Goal: Obtain resource: Download file/media

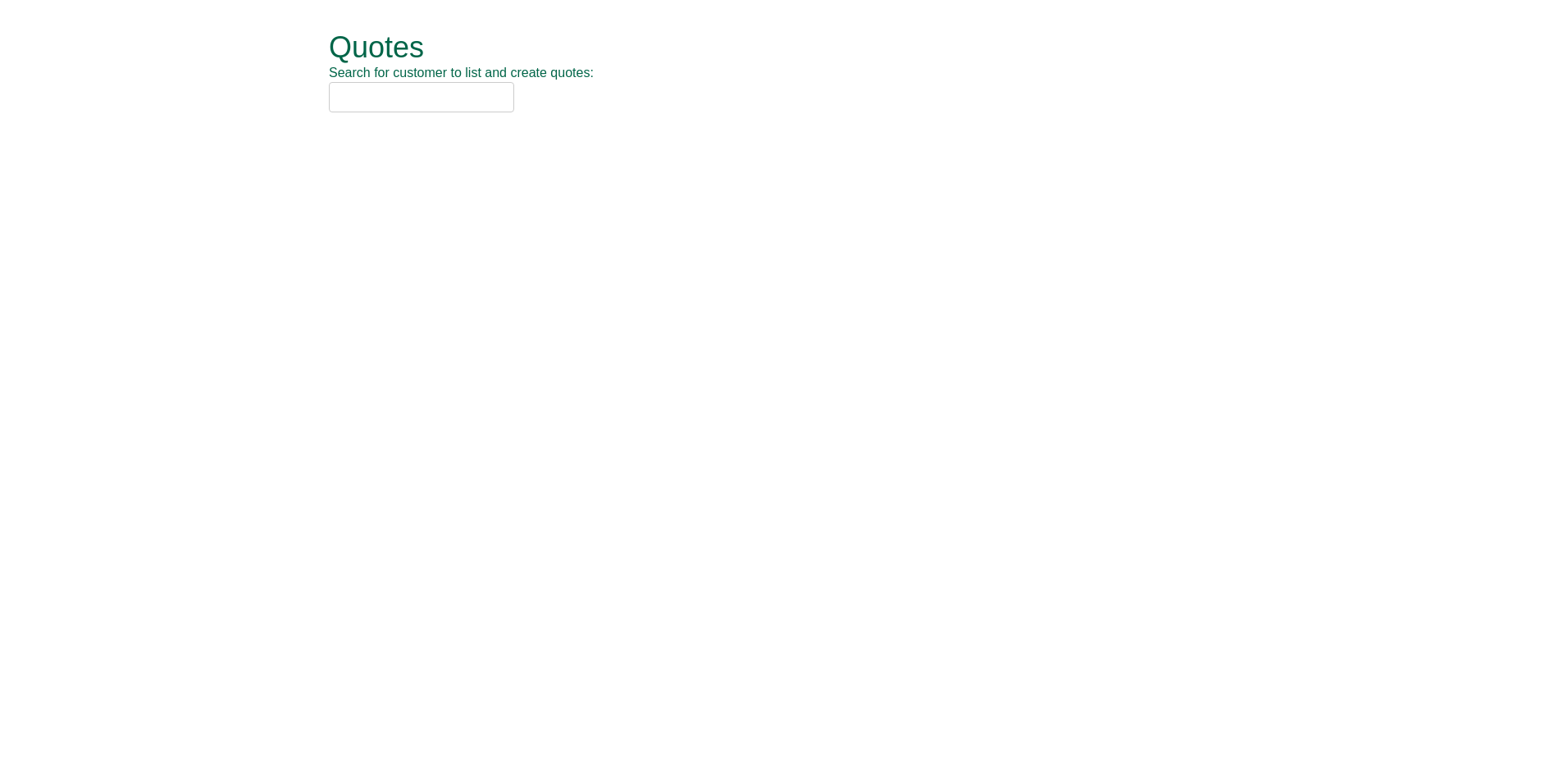
click at [387, 99] on input "text" at bounding box center [421, 97] width 185 height 30
type input "r"
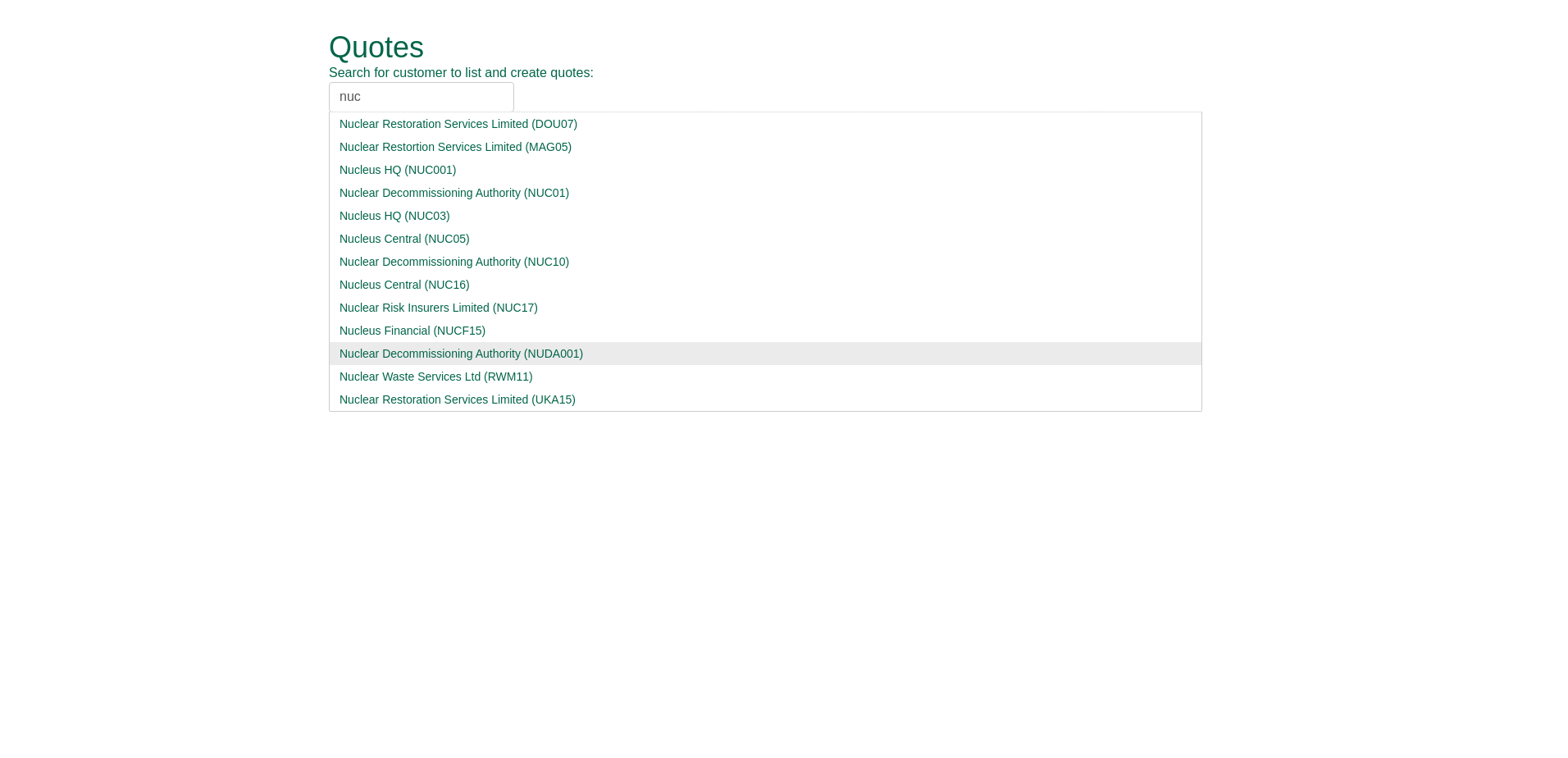
type input "nuc"
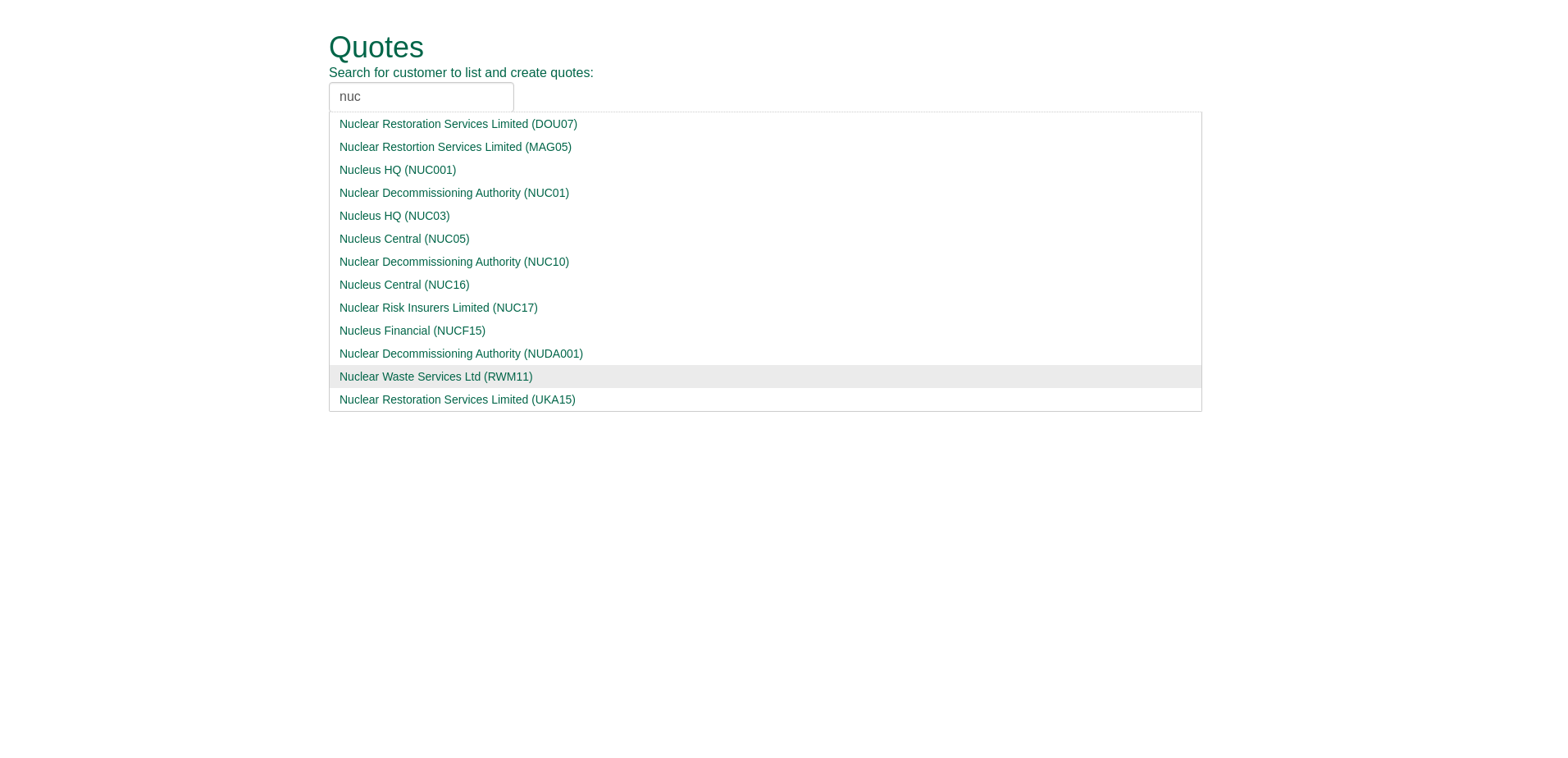
click at [442, 369] on div "Nuclear Waste Services Ltd (RWM11)" at bounding box center [766, 376] width 852 height 16
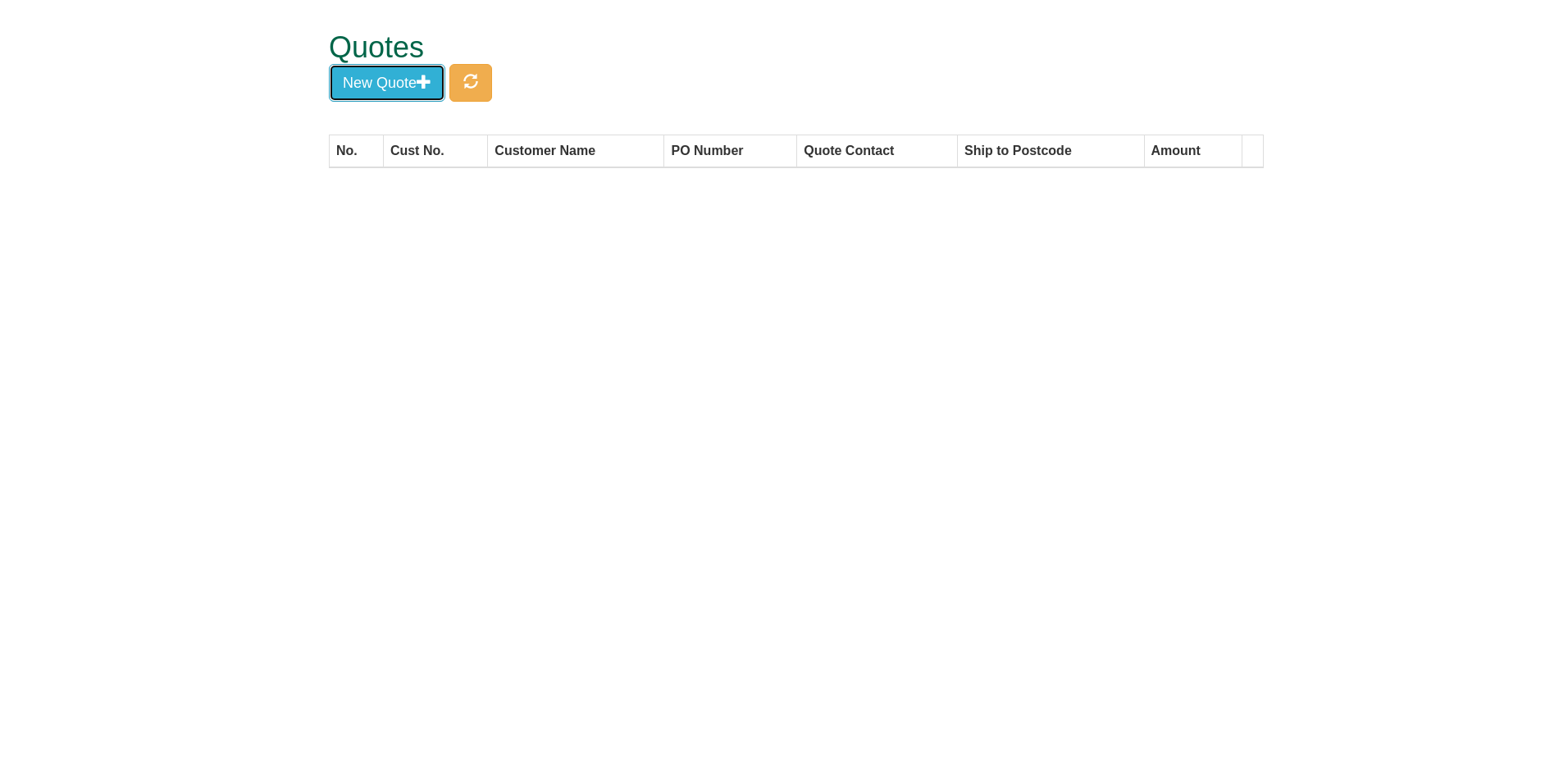
click at [410, 68] on button "New Quote" at bounding box center [387, 82] width 116 height 38
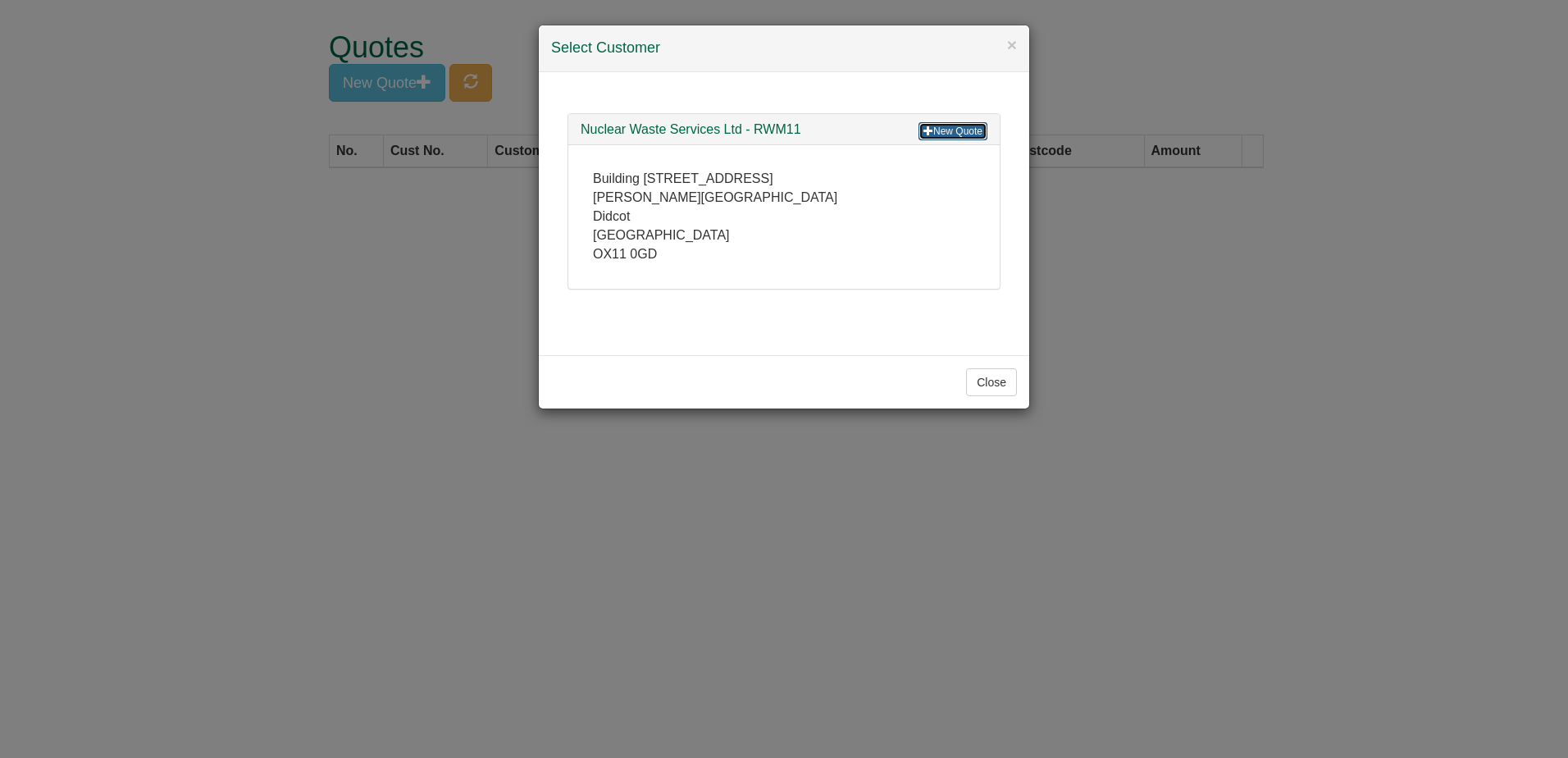
click at [961, 136] on link "New Quote" at bounding box center [952, 131] width 69 height 18
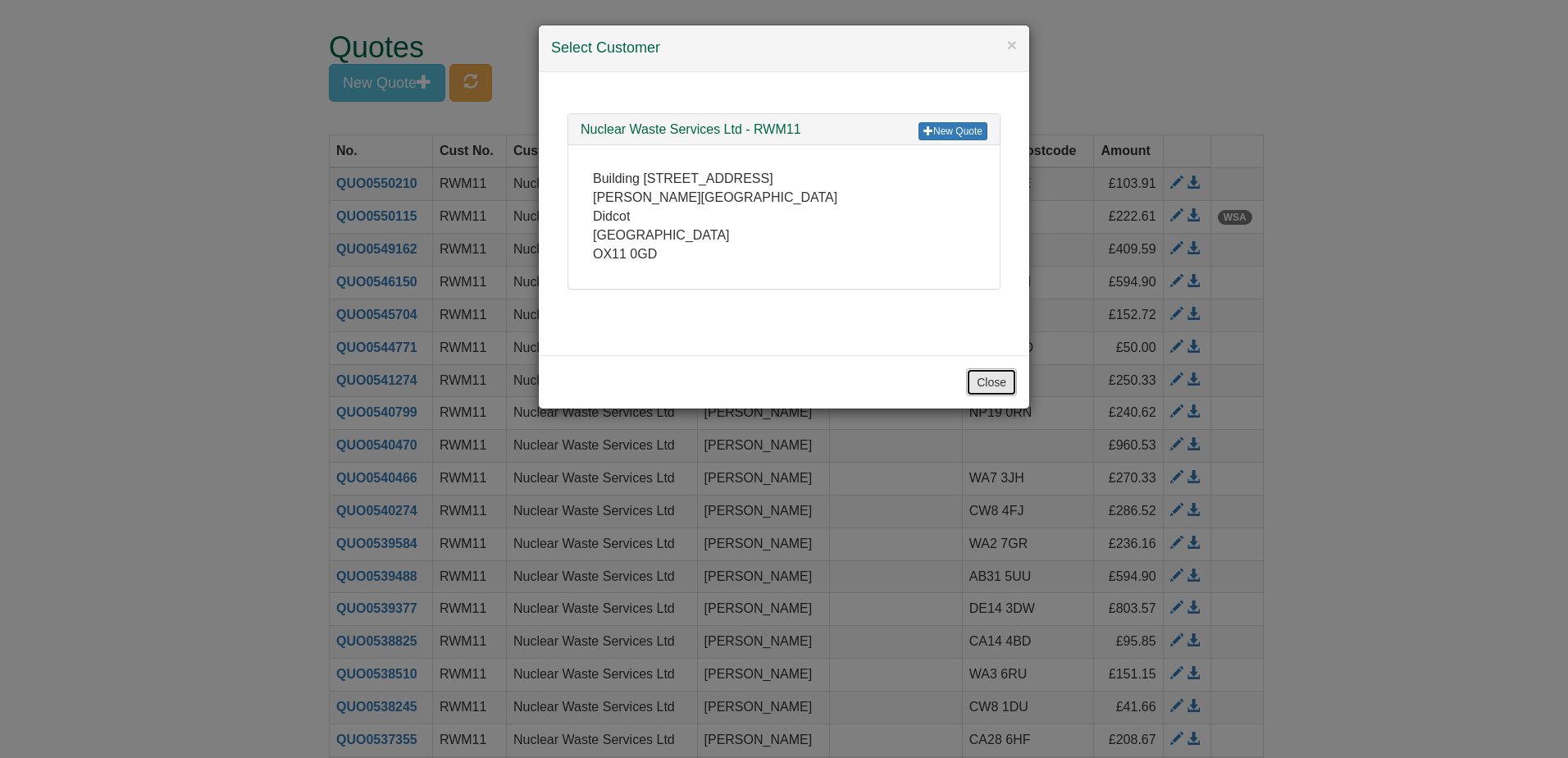
click at [1016, 391] on button "Close" at bounding box center [991, 381] width 51 height 28
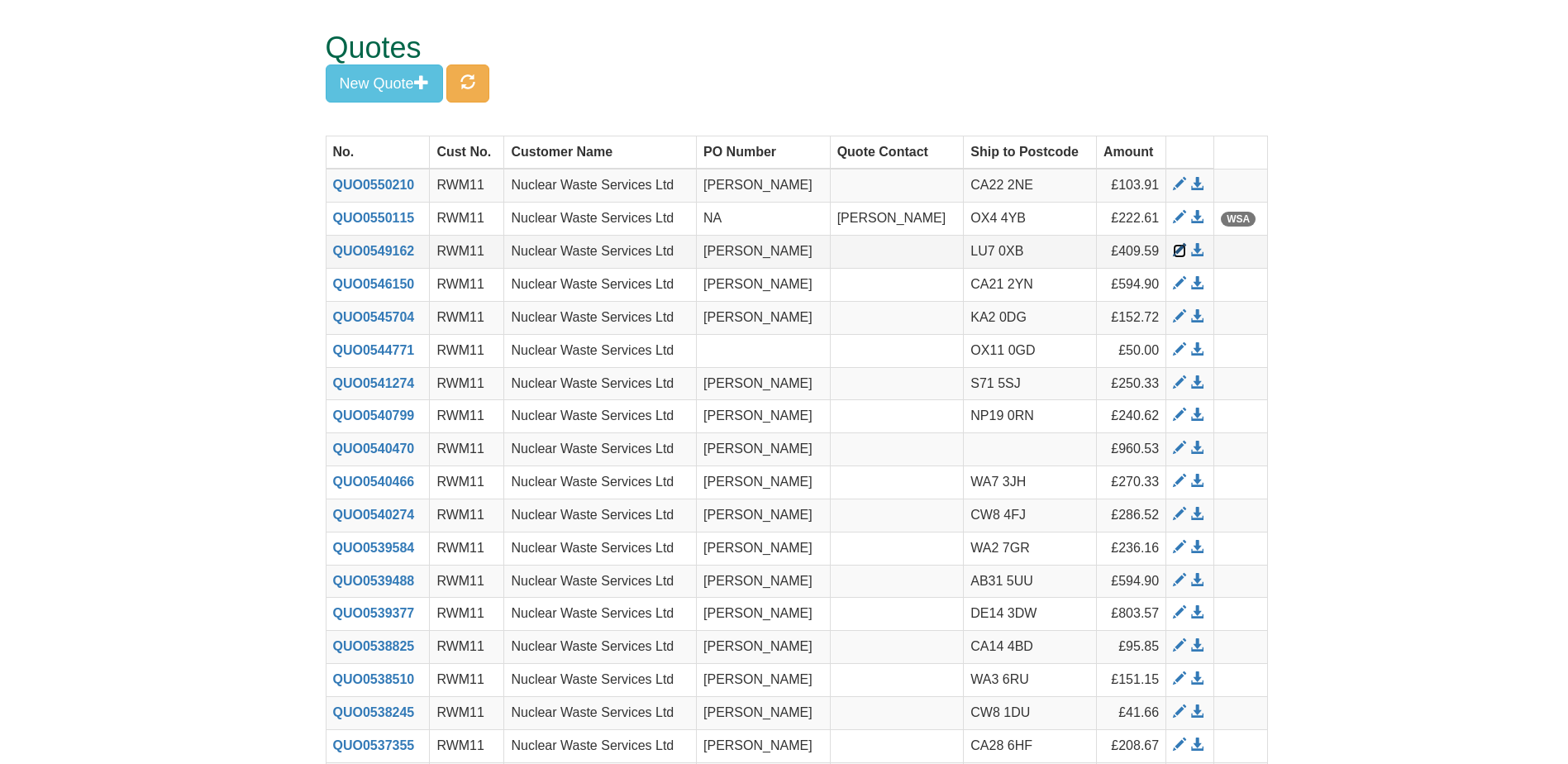
click at [1185, 250] on span at bounding box center [1180, 251] width 14 height 14
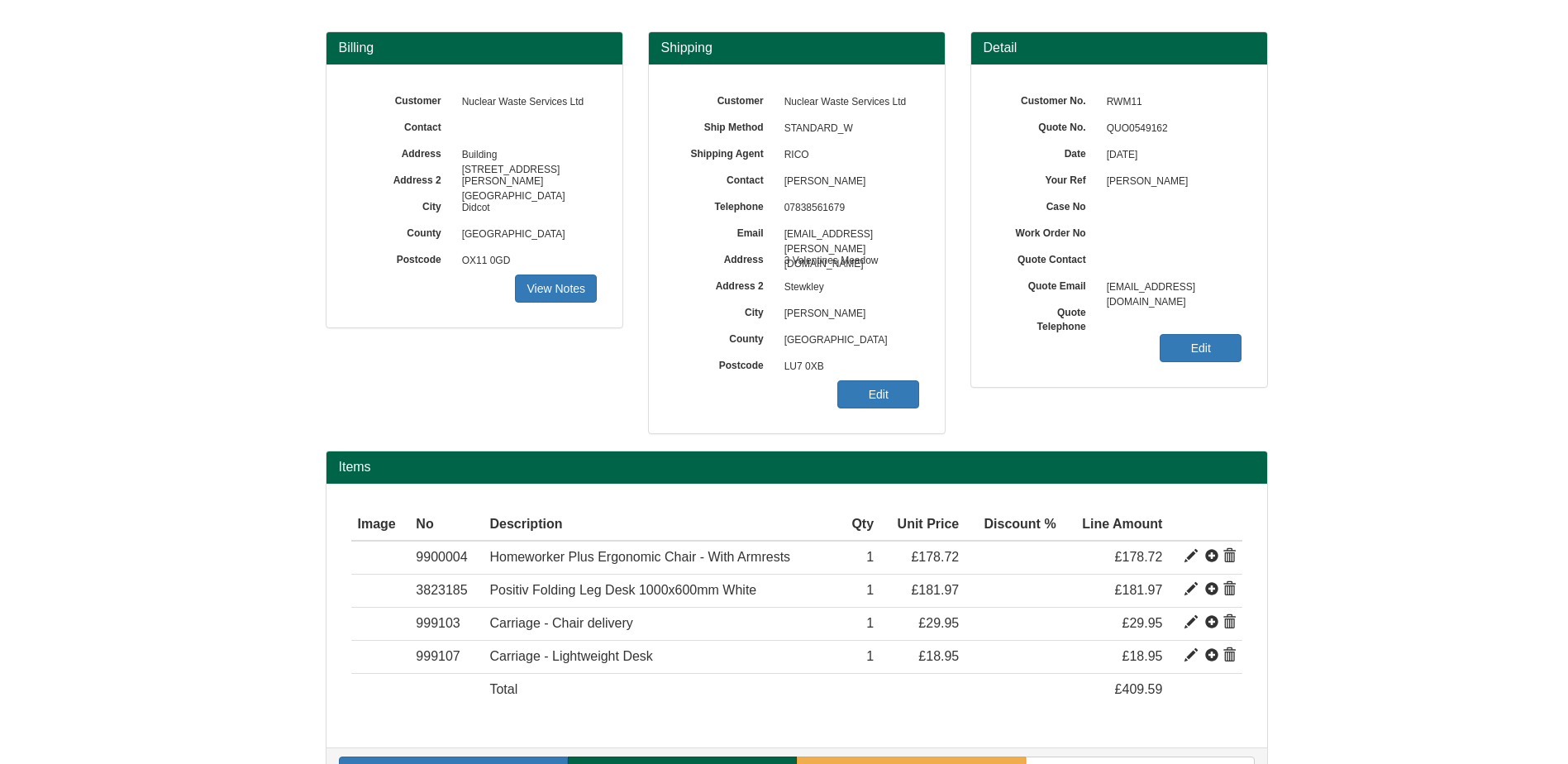
scroll to position [174, 0]
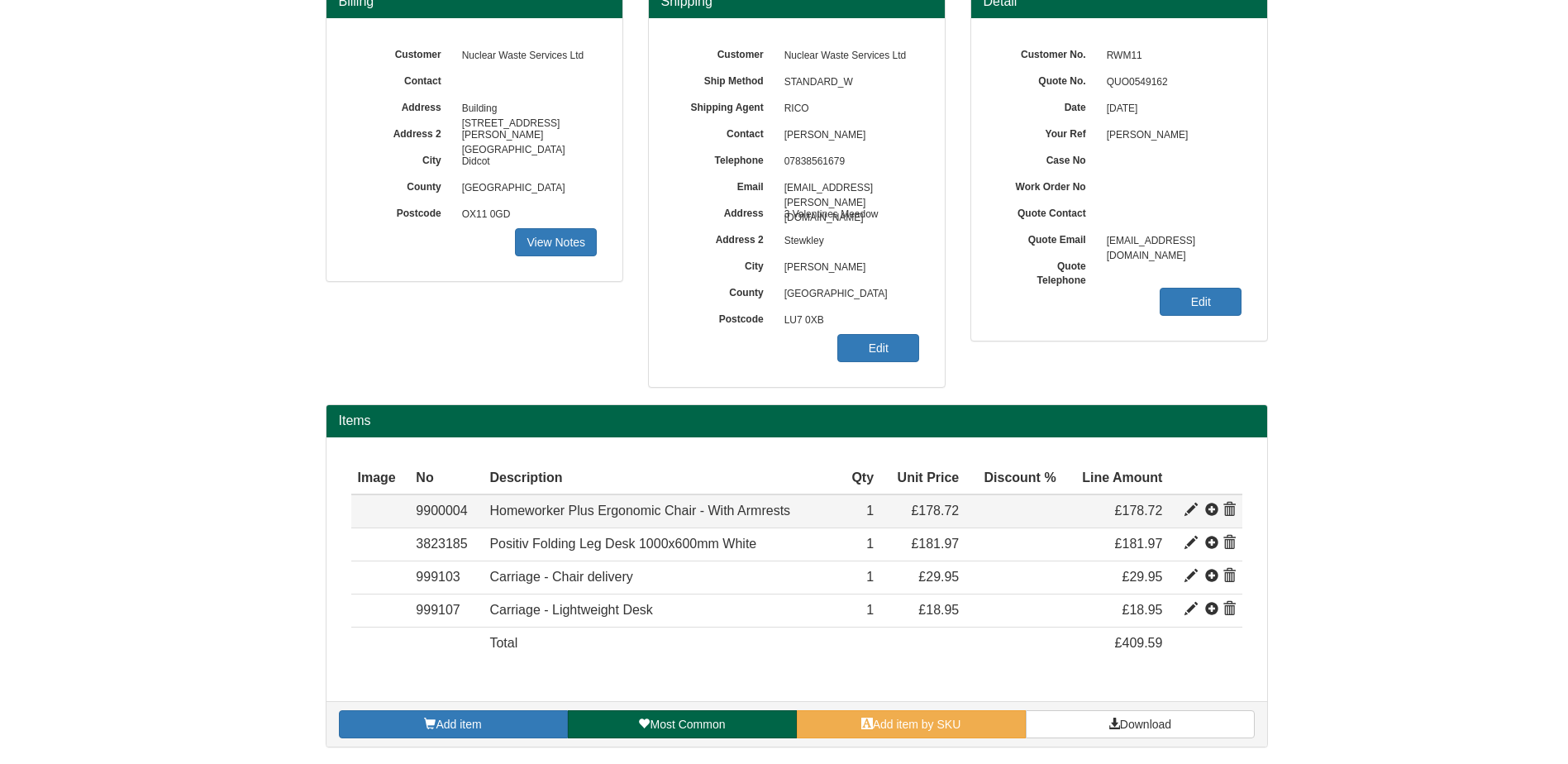
click at [1227, 508] on span at bounding box center [1229, 510] width 14 height 14
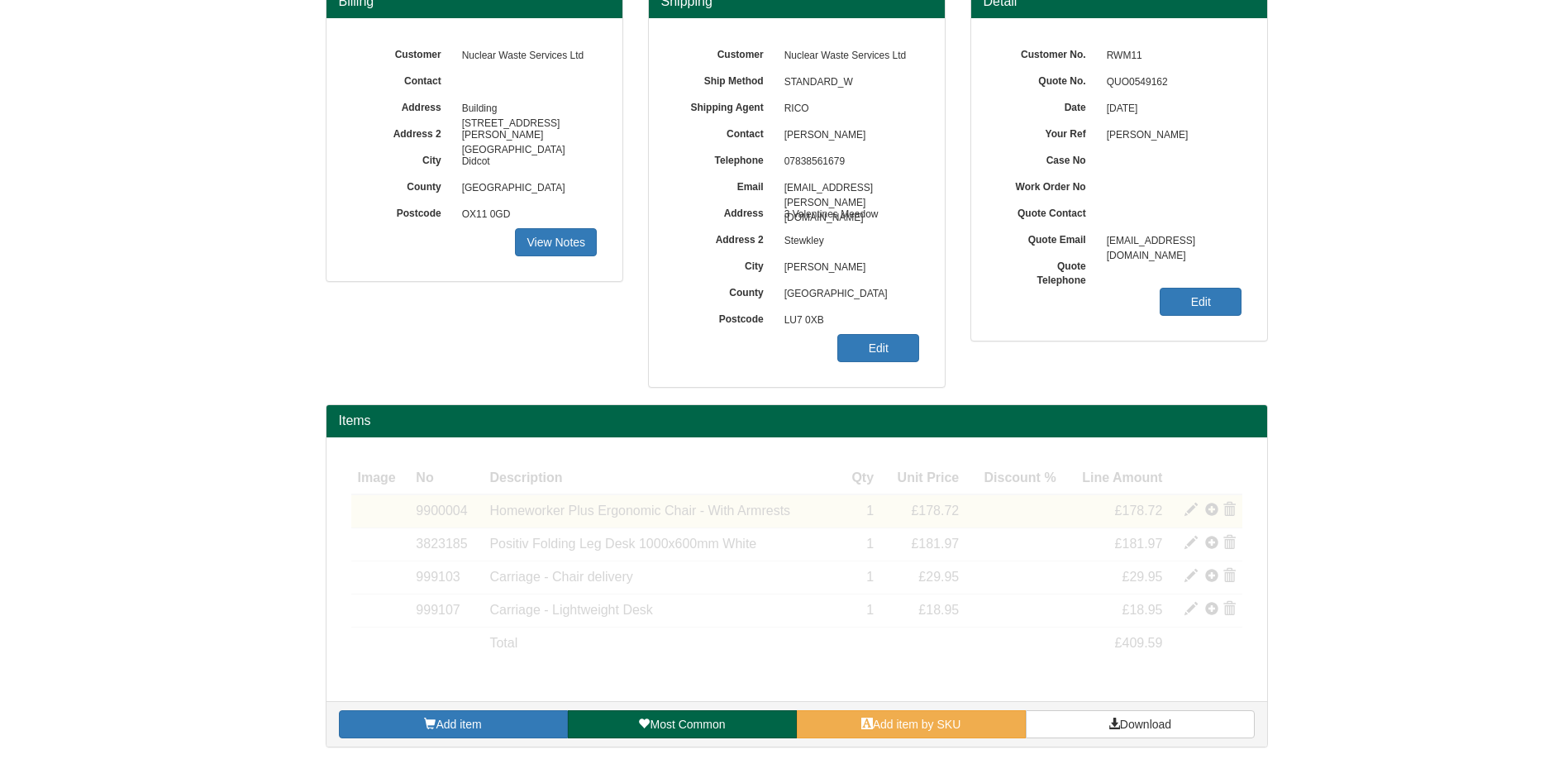
scroll to position [107, 0]
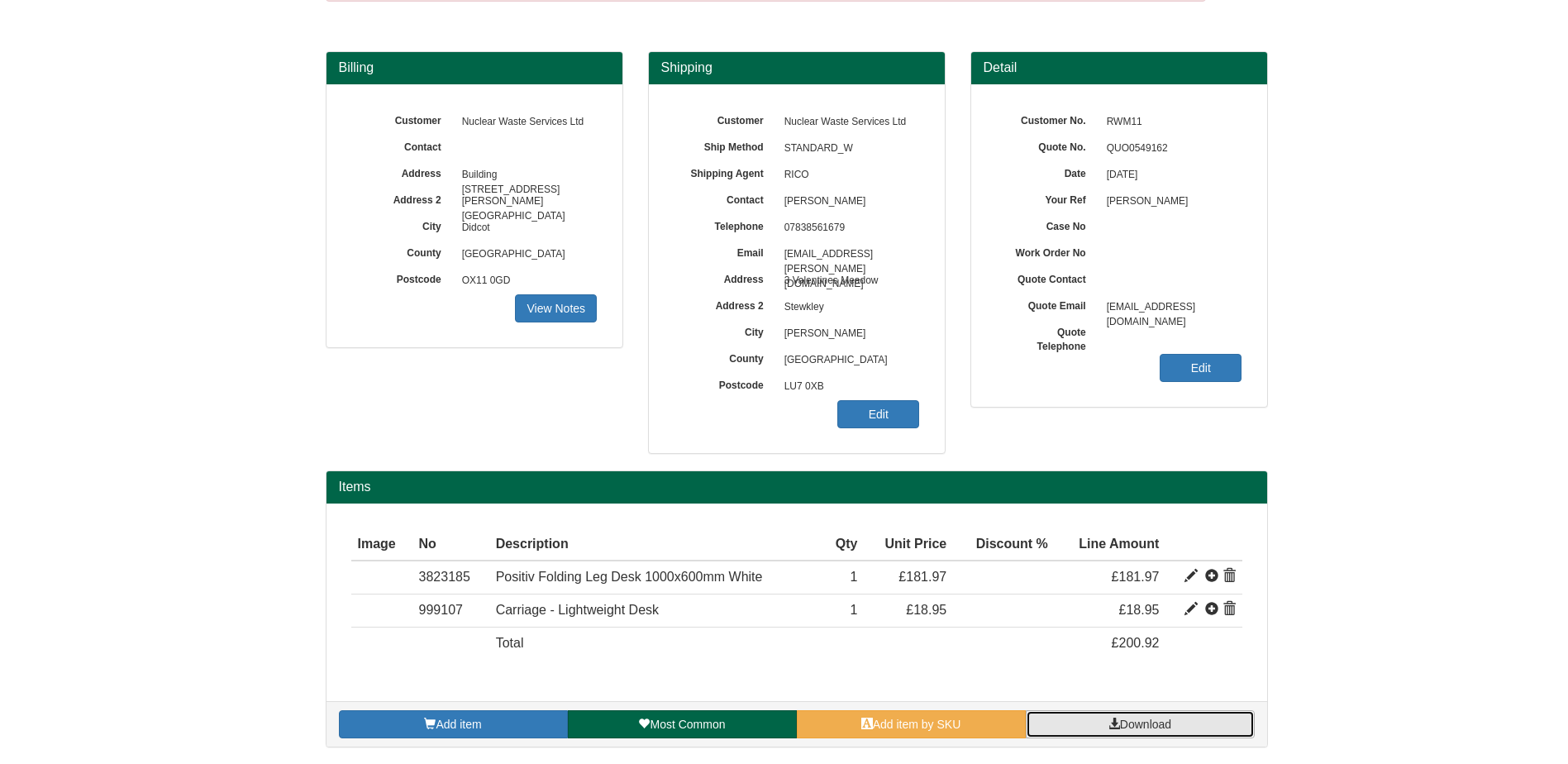
click at [1137, 715] on link "Download" at bounding box center [1140, 724] width 229 height 28
